Goal: Task Accomplishment & Management: Use online tool/utility

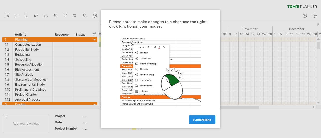
click at [200, 118] on span "I understand" at bounding box center [202, 120] width 19 height 4
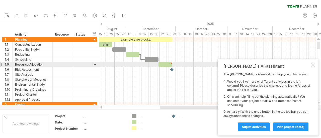
click at [311, 64] on div at bounding box center [313, 65] width 4 height 4
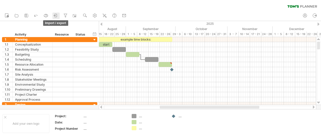
click at [57, 16] on icon at bounding box center [56, 15] width 2 height 3
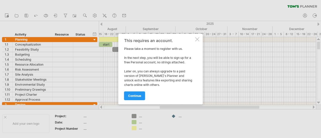
click at [196, 39] on div at bounding box center [197, 39] width 4 height 4
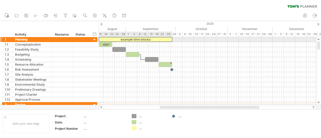
click at [117, 40] on div "example time blocks:" at bounding box center [135, 39] width 73 height 5
click at [122, 40] on div "**********" at bounding box center [135, 39] width 73 height 5
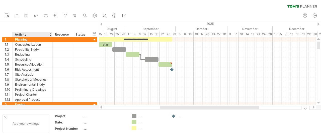
click at [33, 122] on div "Add your own logo" at bounding box center [26, 123] width 47 height 19
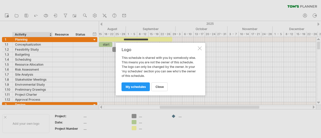
click at [200, 48] on div at bounding box center [200, 48] width 4 height 4
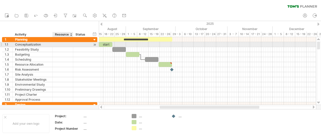
click at [63, 45] on div at bounding box center [62, 44] width 15 height 5
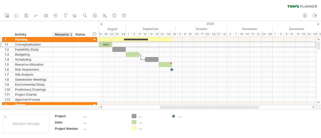
click at [72, 36] on div at bounding box center [73, 34] width 2 height 5
click at [70, 34] on div at bounding box center [71, 34] width 2 height 5
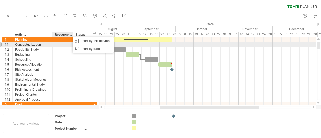
click at [58, 45] on div at bounding box center [62, 44] width 15 height 5
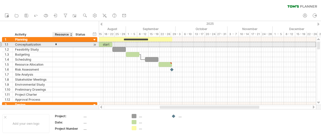
type input "**"
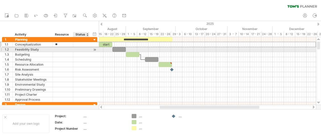
click at [93, 48] on div at bounding box center [94, 49] width 5 height 5
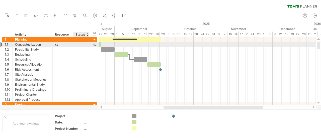
click at [82, 46] on div at bounding box center [81, 44] width 11 height 5
type input "**"
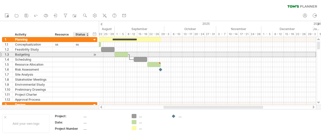
drag, startPoint x: 79, startPoint y: 55, endPoint x: 82, endPoint y: 54, distance: 2.5
click at [82, 54] on div at bounding box center [81, 54] width 11 height 5
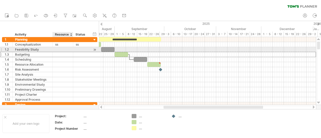
click at [66, 49] on div at bounding box center [62, 49] width 15 height 5
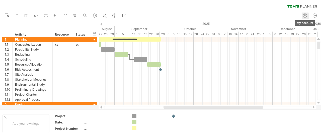
click at [306, 16] on icon at bounding box center [304, 15] width 5 height 5
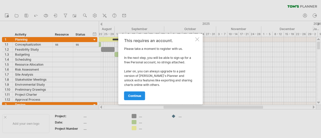
click at [133, 97] on span "continue" at bounding box center [134, 96] width 13 height 4
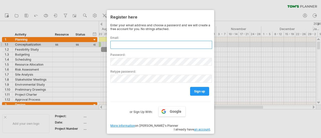
click at [131, 43] on input "text" at bounding box center [161, 45] width 102 height 8
type input "**********"
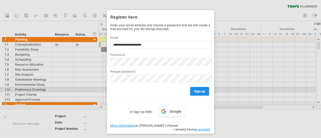
click at [200, 92] on link "sign up" at bounding box center [199, 91] width 19 height 9
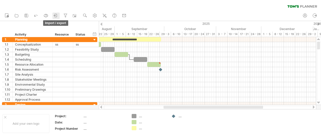
click at [54, 15] on icon at bounding box center [55, 15] width 5 height 5
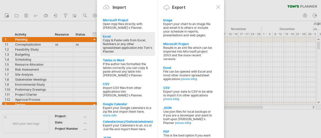
click at [132, 45] on div "Copy & Paste cells from Excel, Numbers or any other spreadsheet application int…" at bounding box center [128, 45] width 50 height 15
type textarea "**********"
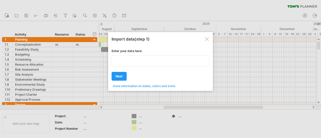
click at [164, 62] on textarea at bounding box center [161, 60] width 98 height 11
type textarea "**********"
click at [208, 38] on div at bounding box center [207, 39] width 4 height 4
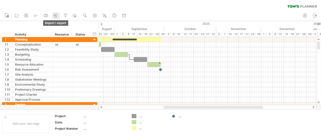
click at [53, 18] on icon at bounding box center [55, 15] width 5 height 5
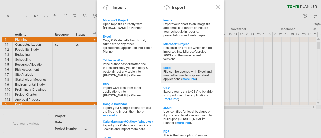
click at [202, 67] on div "Excel" at bounding box center [188, 68] width 50 height 4
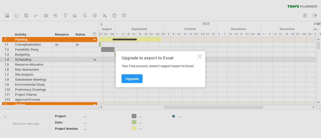
click at [201, 58] on div at bounding box center [200, 56] width 4 height 4
